Goal: Information Seeking & Learning: Check status

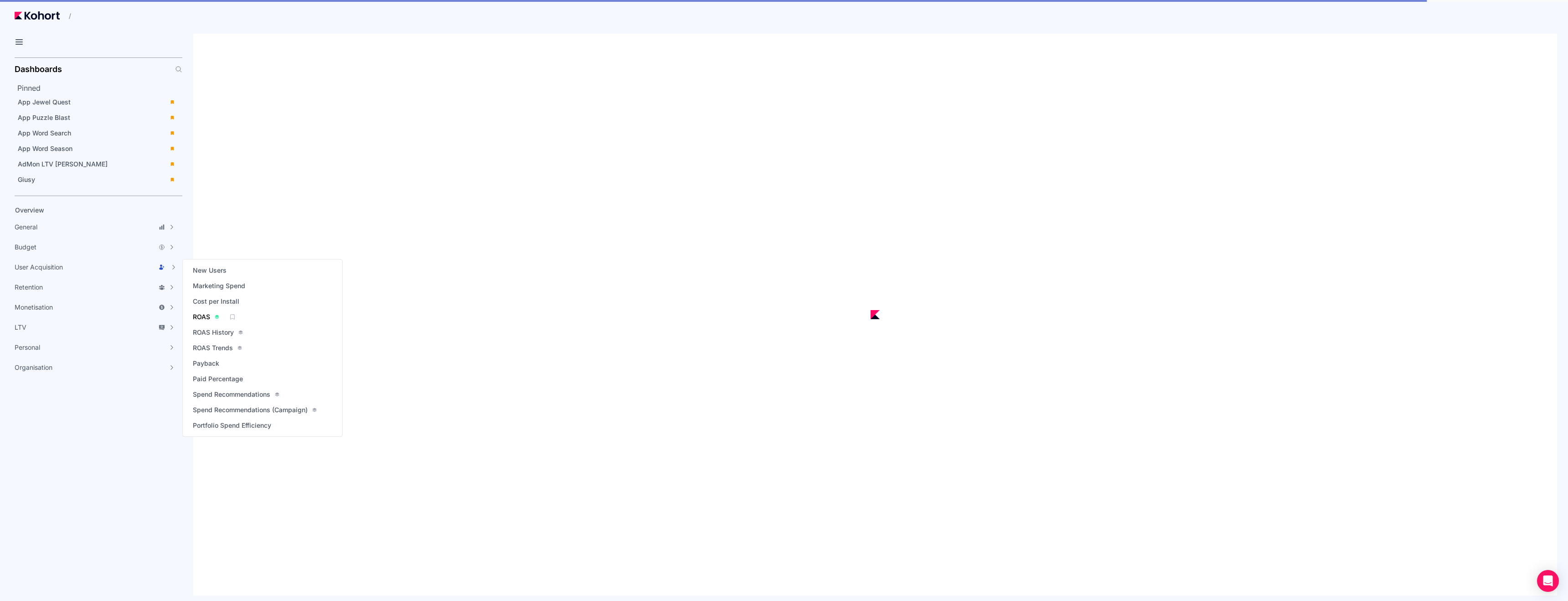
click at [202, 316] on span "ROAS" at bounding box center [201, 317] width 17 height 9
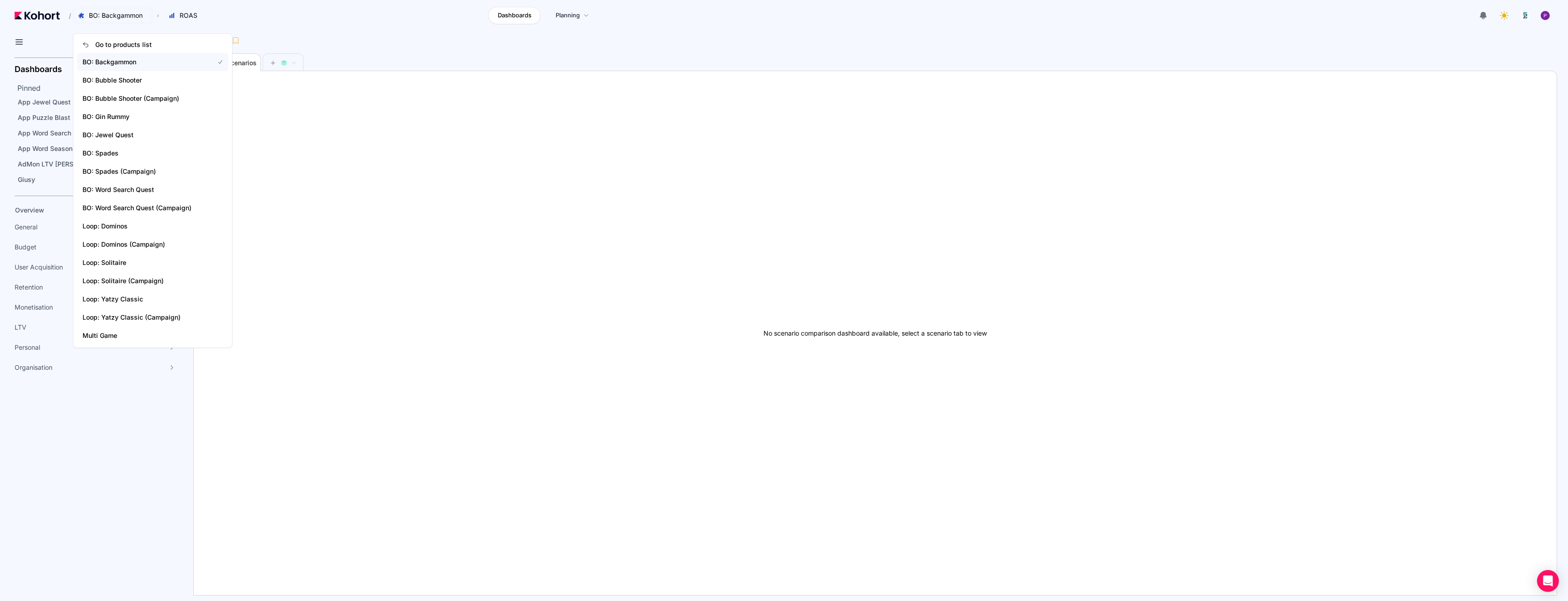
click at [114, 18] on span "BO: Backgammon" at bounding box center [116, 15] width 54 height 9
click at [138, 102] on span "BO: Bubble Shooter (Campaign)" at bounding box center [143, 98] width 121 height 9
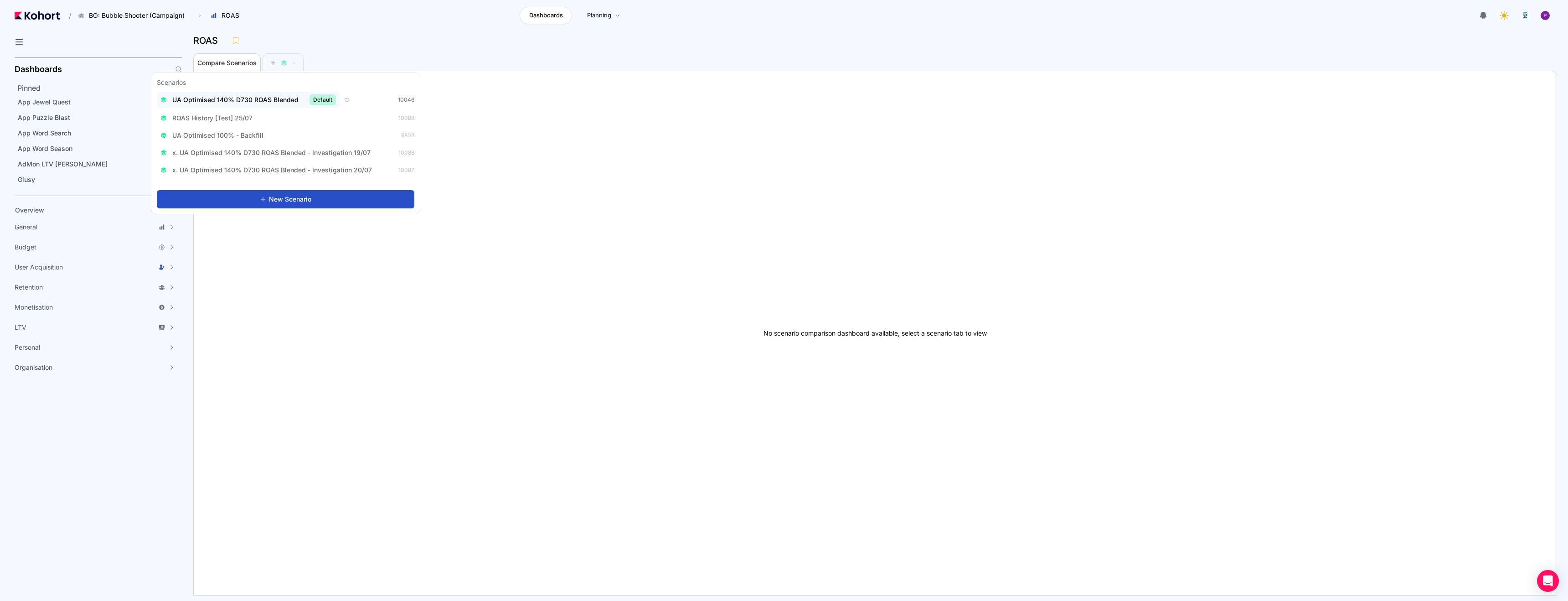
click at [233, 104] on span "UA Optimised 140% D730 ROAS Blended" at bounding box center [235, 100] width 126 height 9
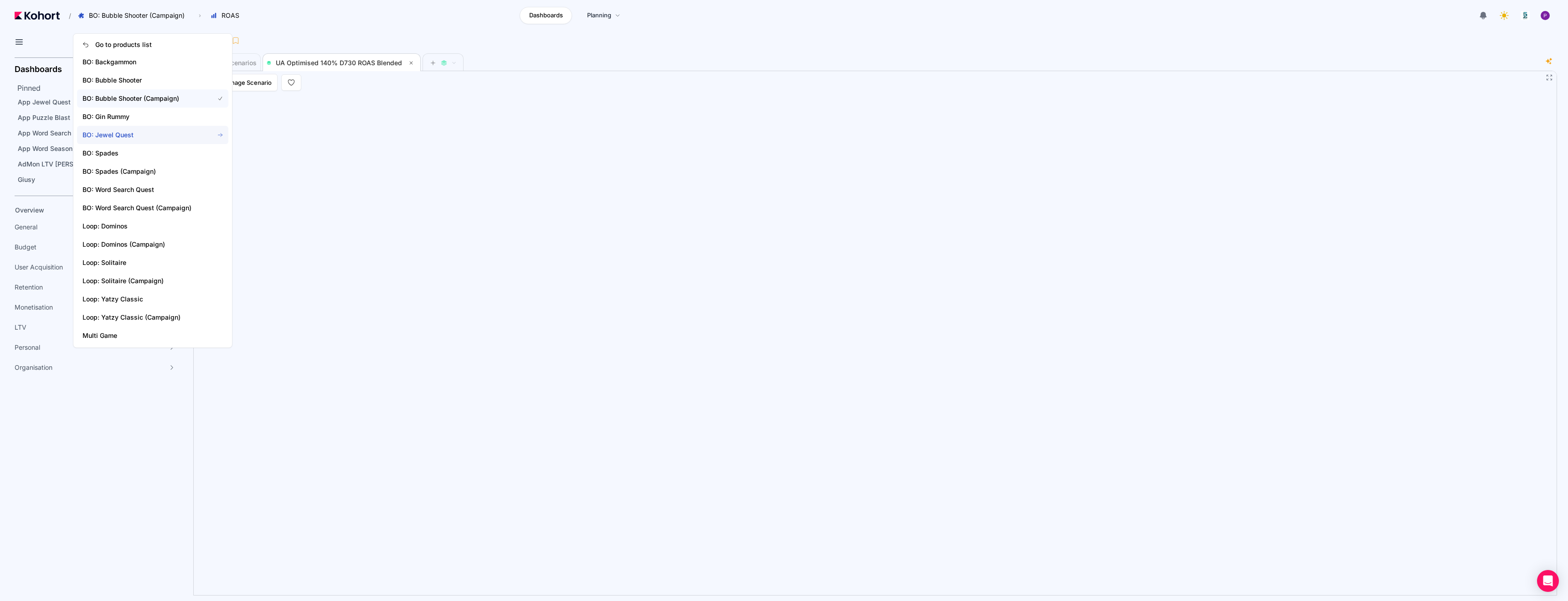
click at [124, 135] on span "BO: Jewel Quest" at bounding box center [143, 135] width 121 height 9
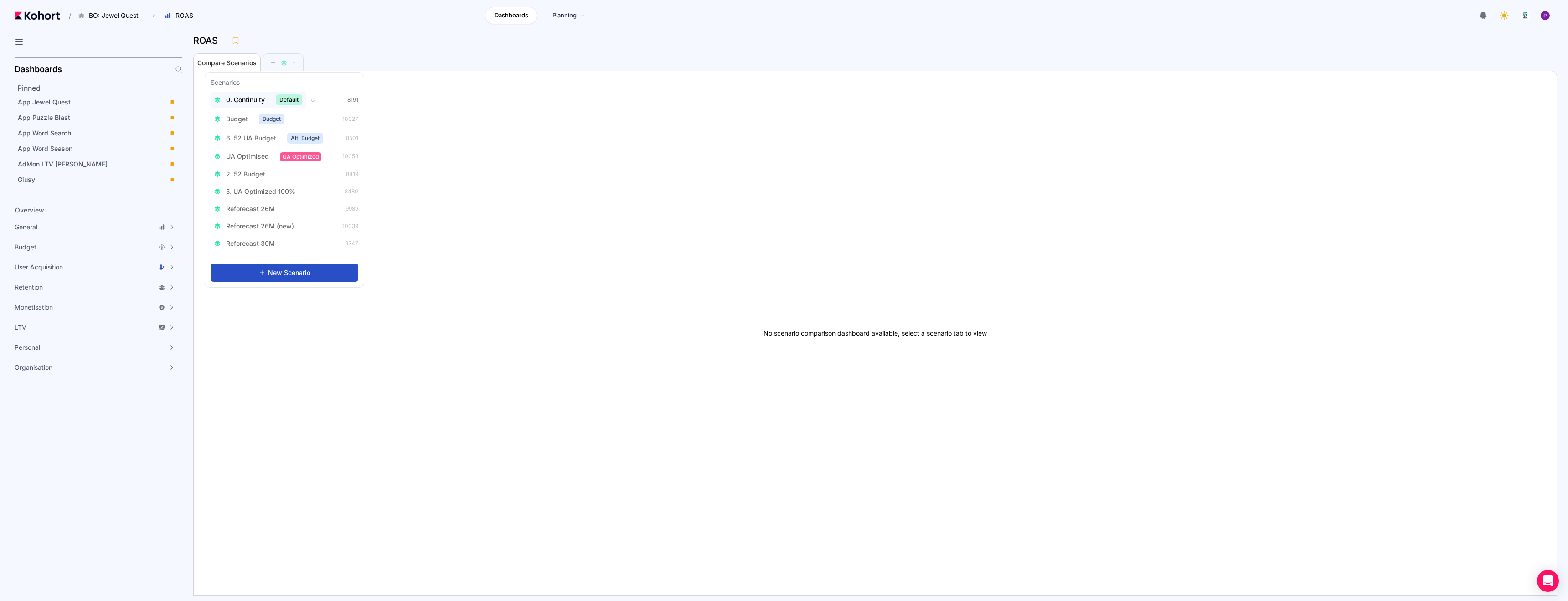
click at [246, 102] on span "0. Continuity" at bounding box center [245, 100] width 39 height 9
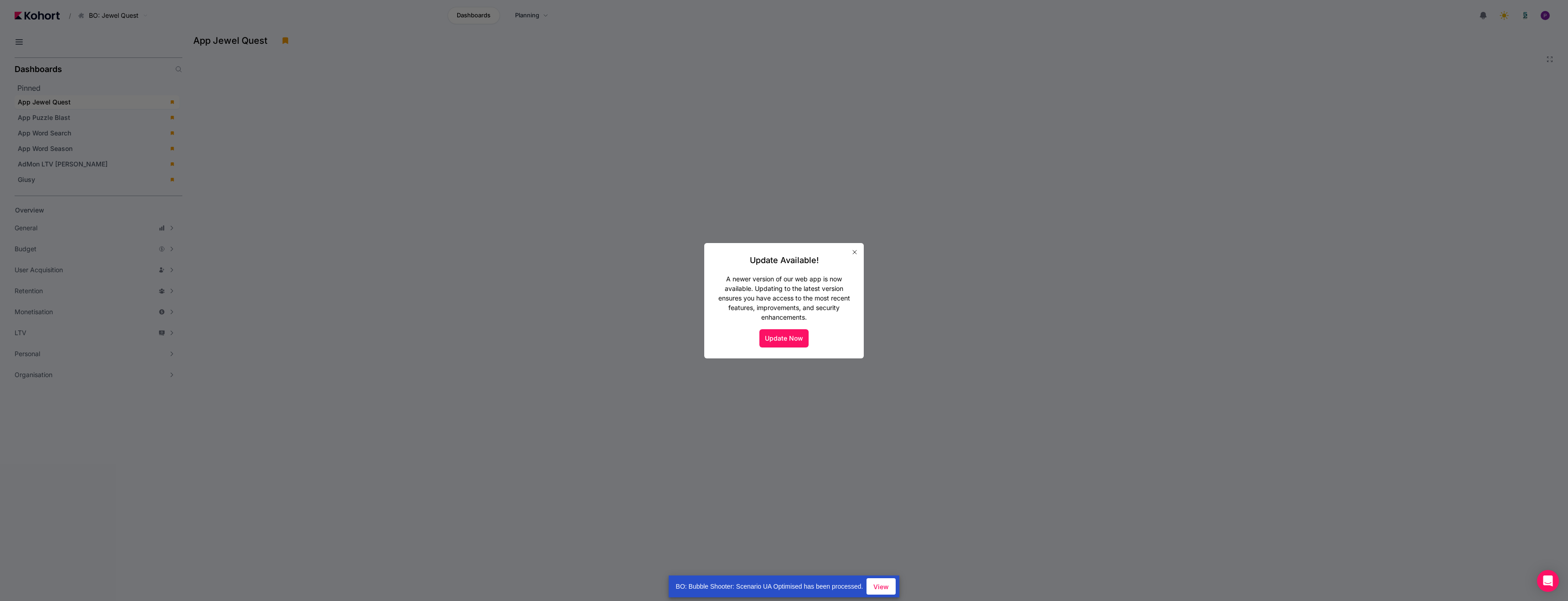
scroll to position [20, 0]
click at [789, 340] on button "Update Now" at bounding box center [784, 339] width 49 height 18
